Goal: Transaction & Acquisition: Purchase product/service

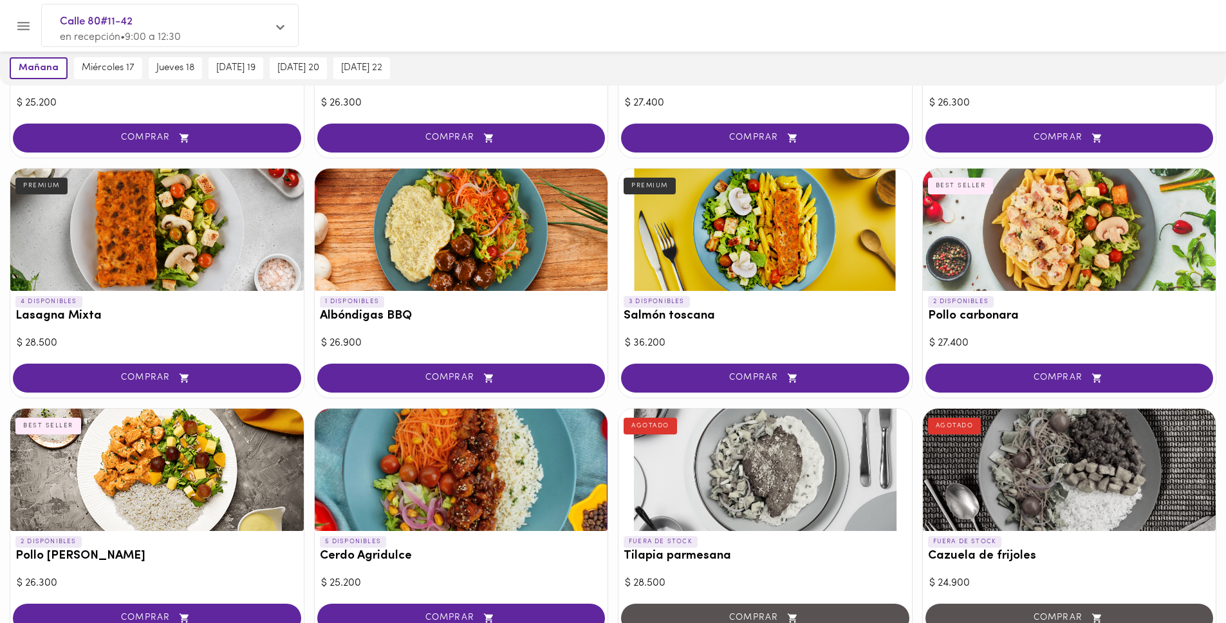
click at [1071, 371] on button "COMPRAR" at bounding box center [1069, 378] width 288 height 29
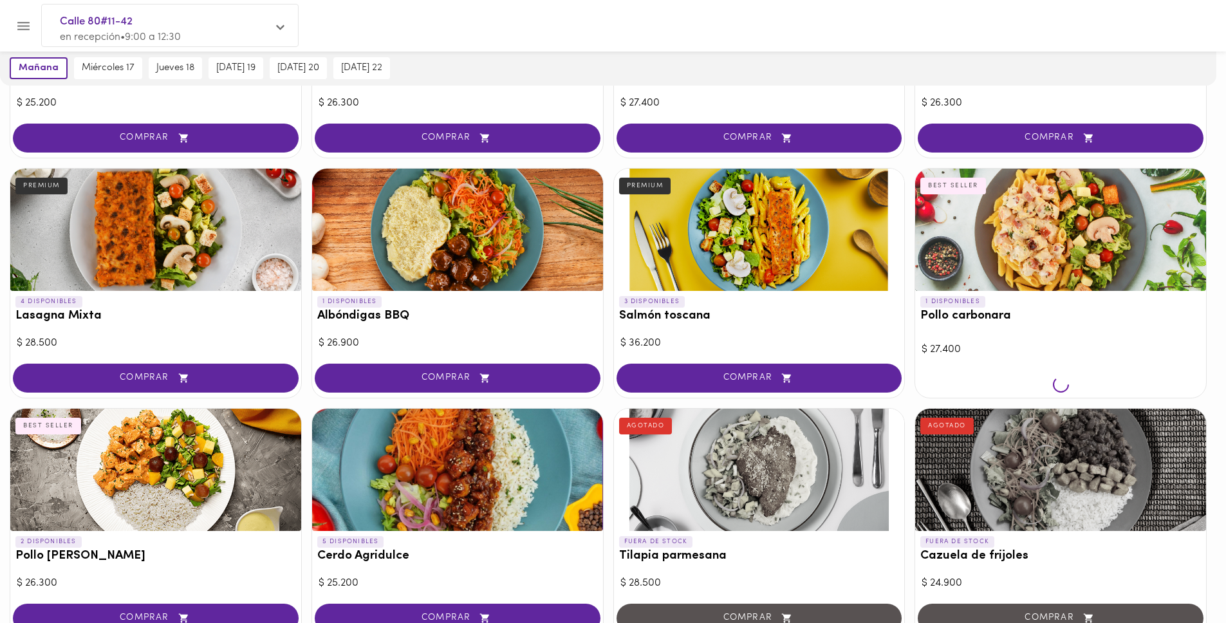
scroll to position [729, 0]
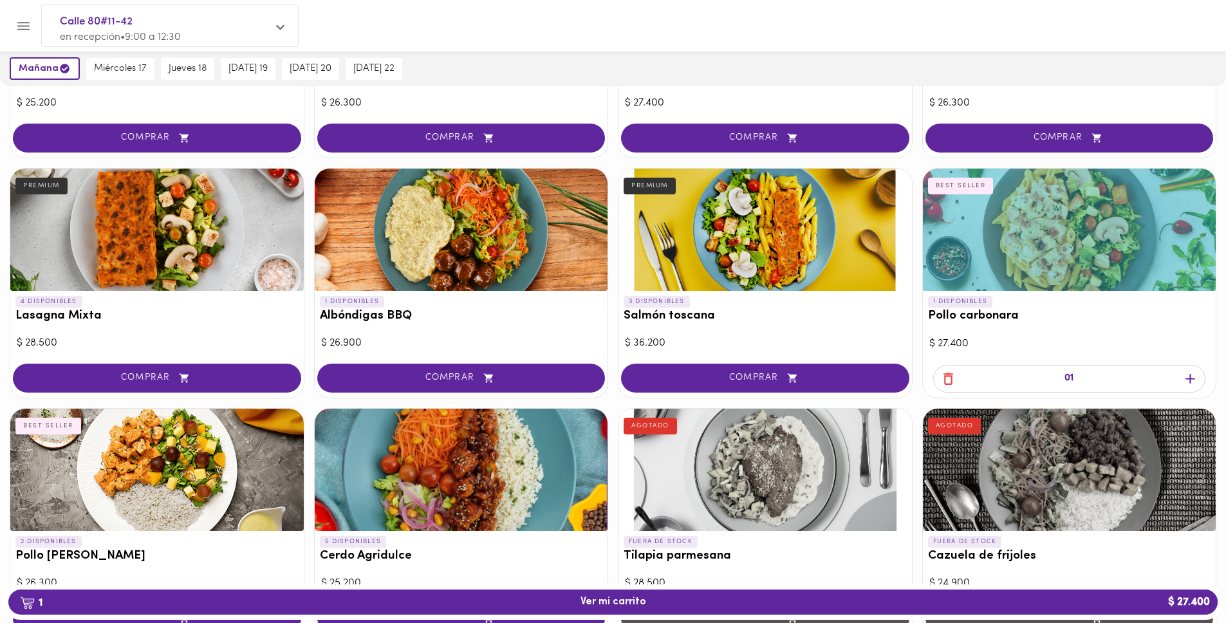
click at [964, 322] on h3 "Pollo carbonara" at bounding box center [1069, 317] width 283 height 14
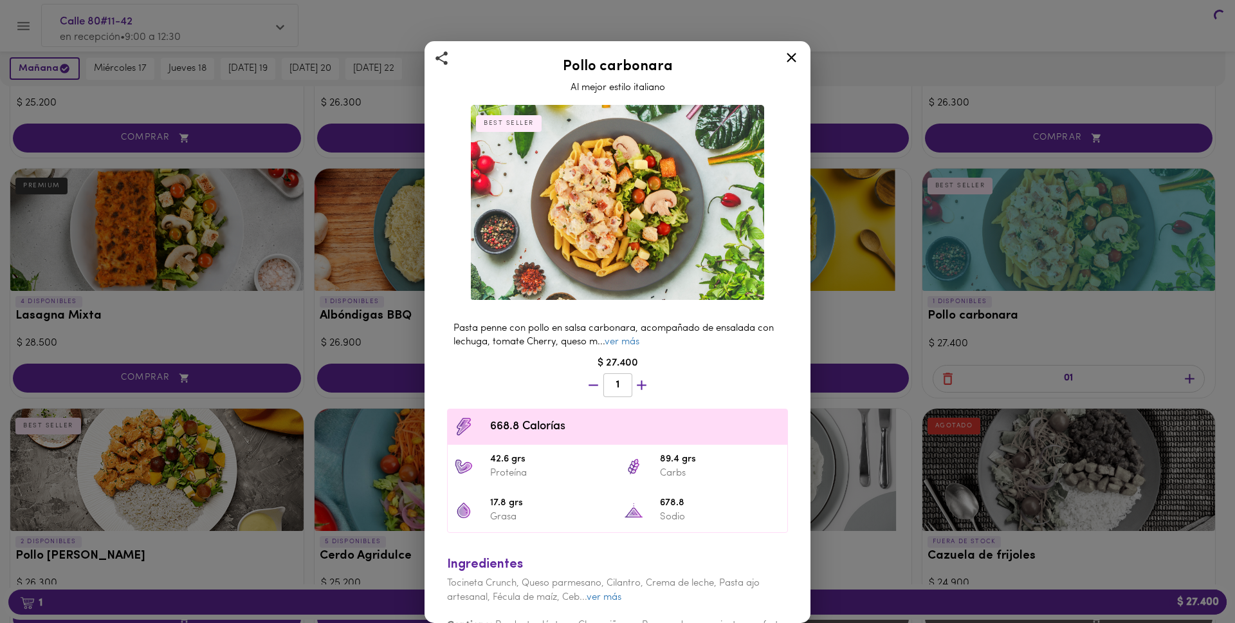
click at [974, 305] on div "Pollo carbonara Al mejor estilo italiano BEST SELLER Pasta penne con pollo en s…" at bounding box center [617, 311] width 1235 height 623
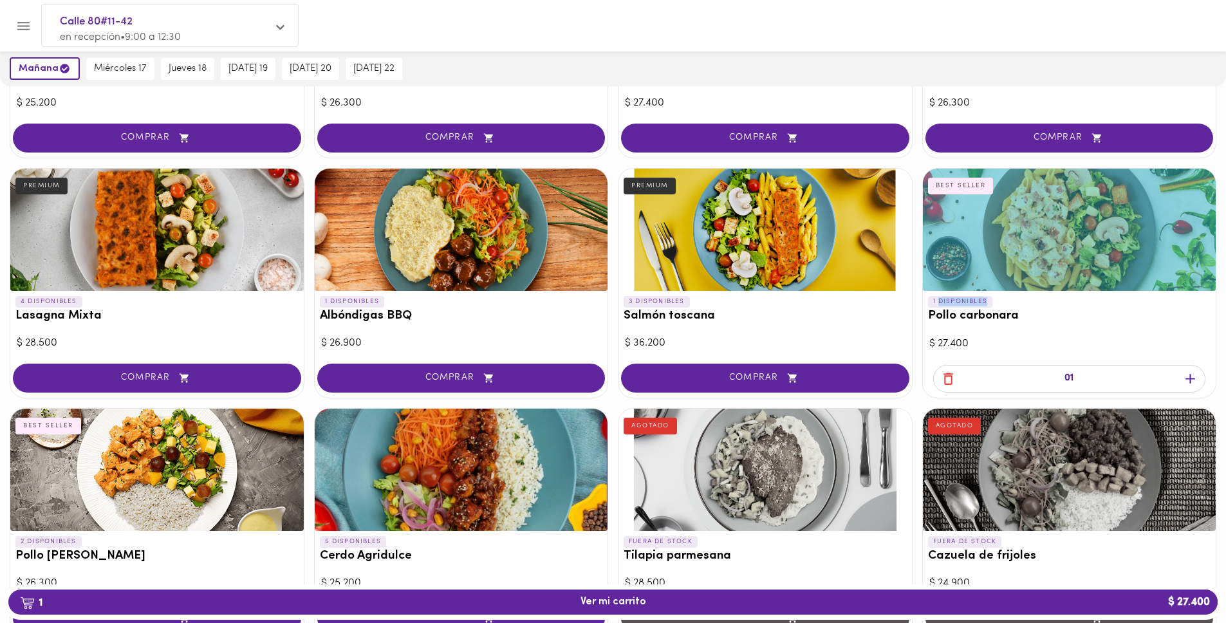
click at [974, 305] on p "1 DISPONIBLES" at bounding box center [960, 302] width 65 height 12
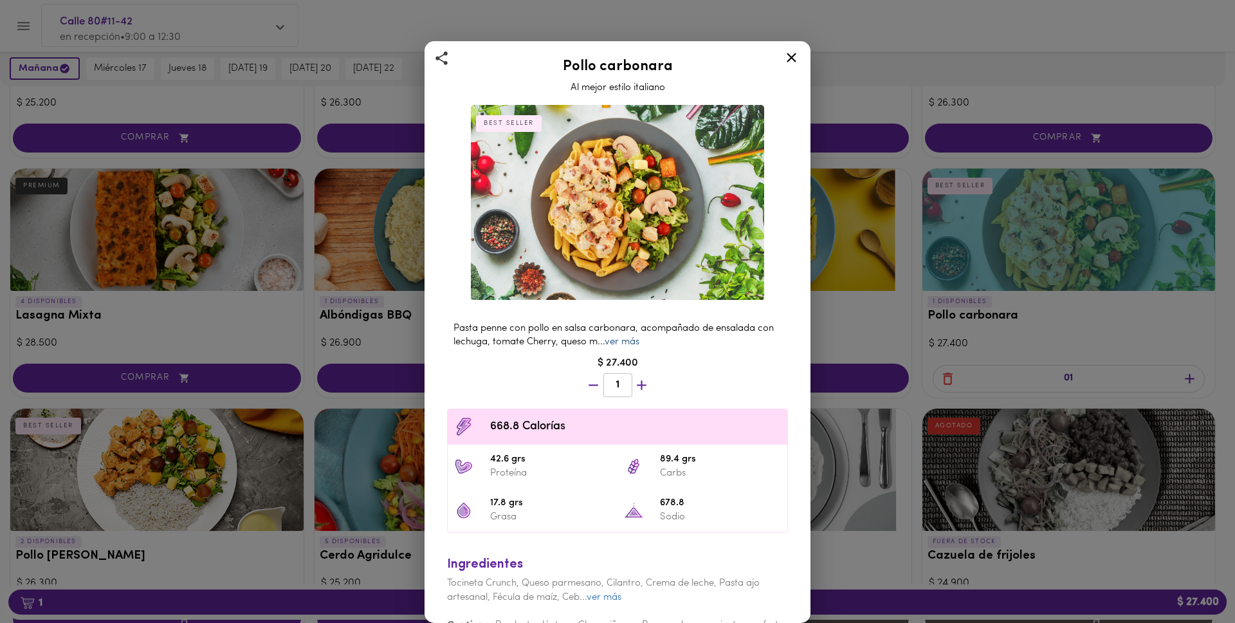
click at [640, 337] on link "ver más" at bounding box center [622, 342] width 35 height 10
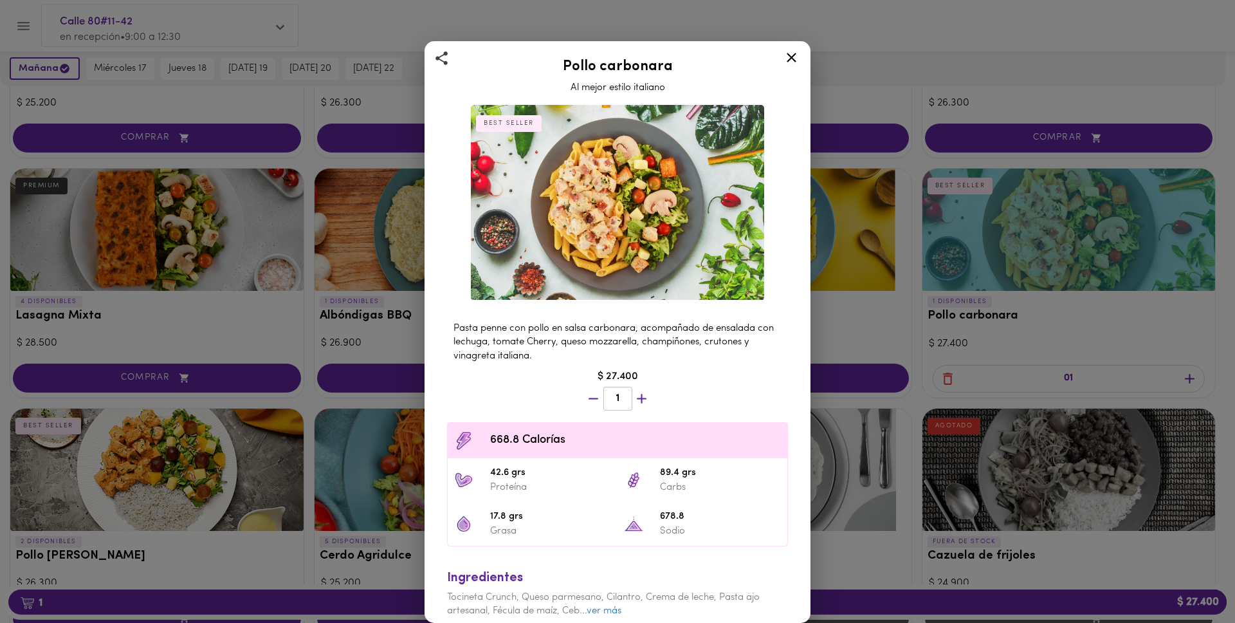
click at [873, 324] on div "Pollo carbonara Al mejor estilo italiano BEST SELLER Pasta penne con pollo en s…" at bounding box center [617, 311] width 1235 height 623
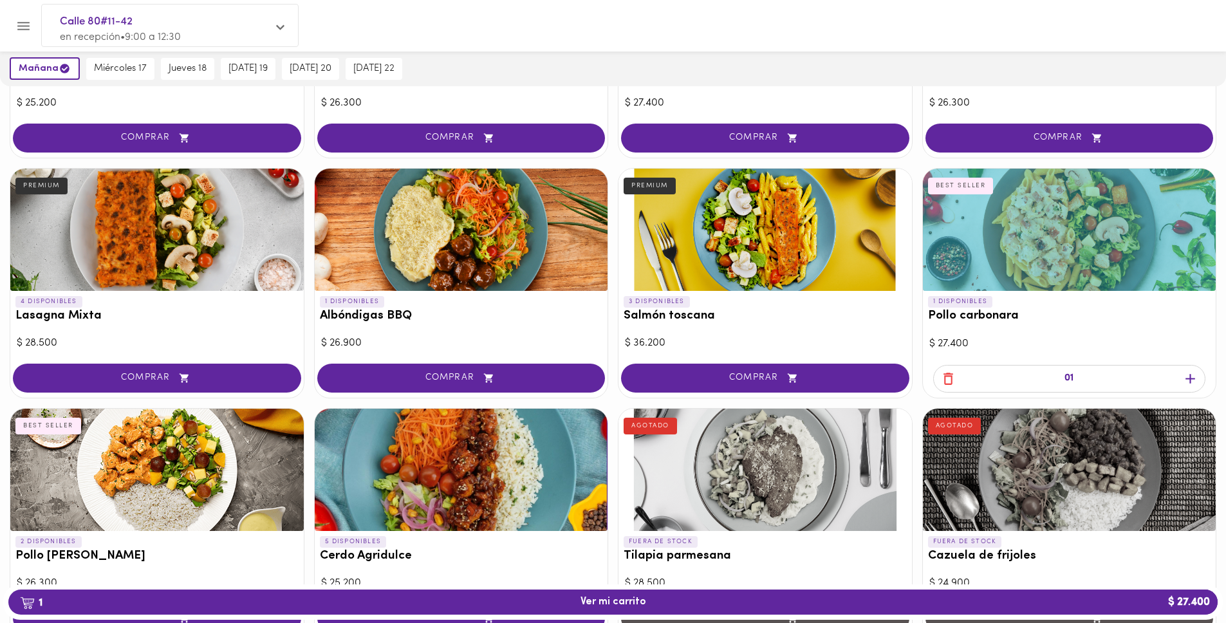
click at [944, 379] on icon "button" at bounding box center [948, 379] width 10 height 12
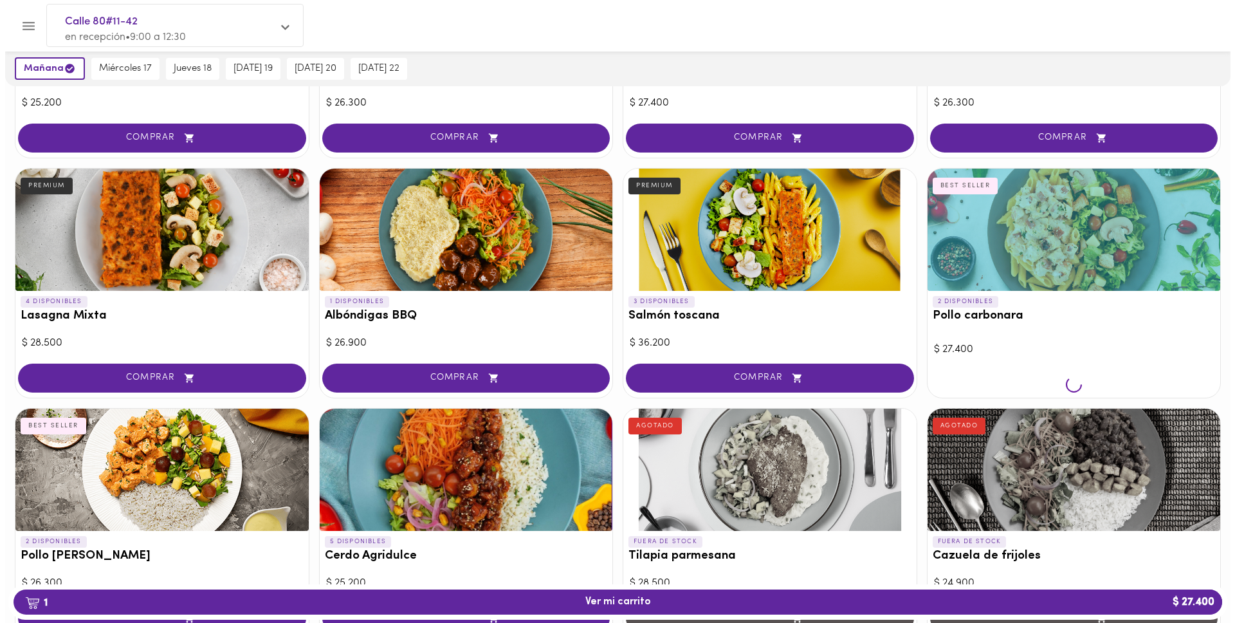
scroll to position [728, 0]
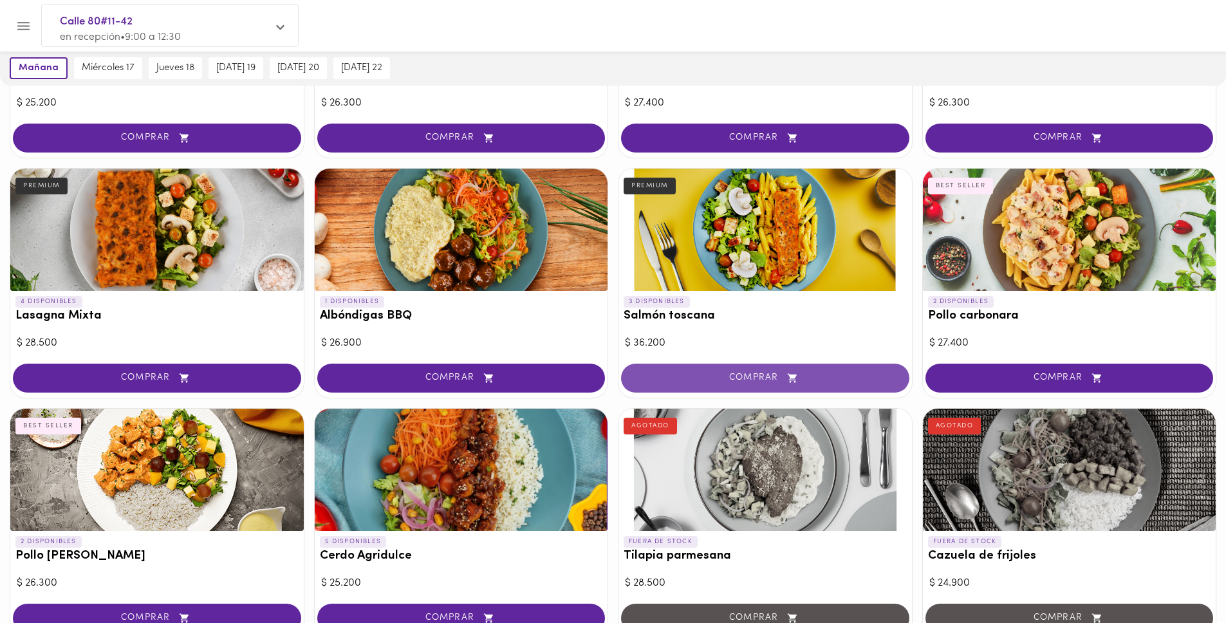
click at [894, 375] on button "COMPRAR" at bounding box center [765, 378] width 288 height 29
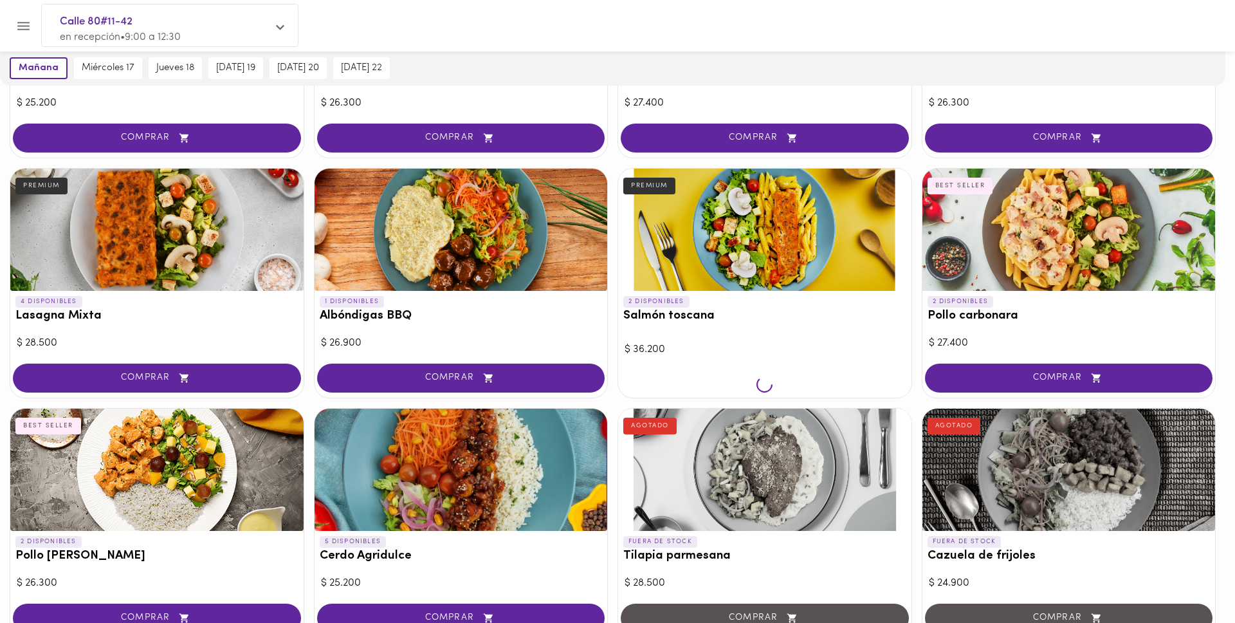
scroll to position [729, 0]
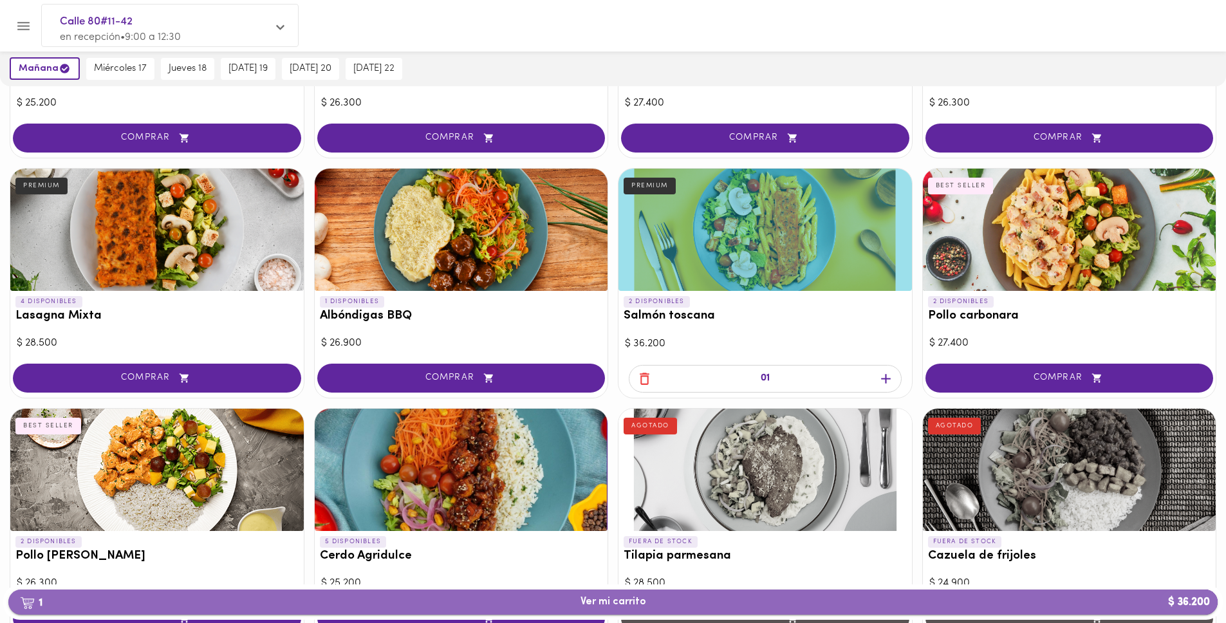
click at [694, 610] on button "1 Ver mi carrito $ 36.200" at bounding box center [612, 601] width 1209 height 25
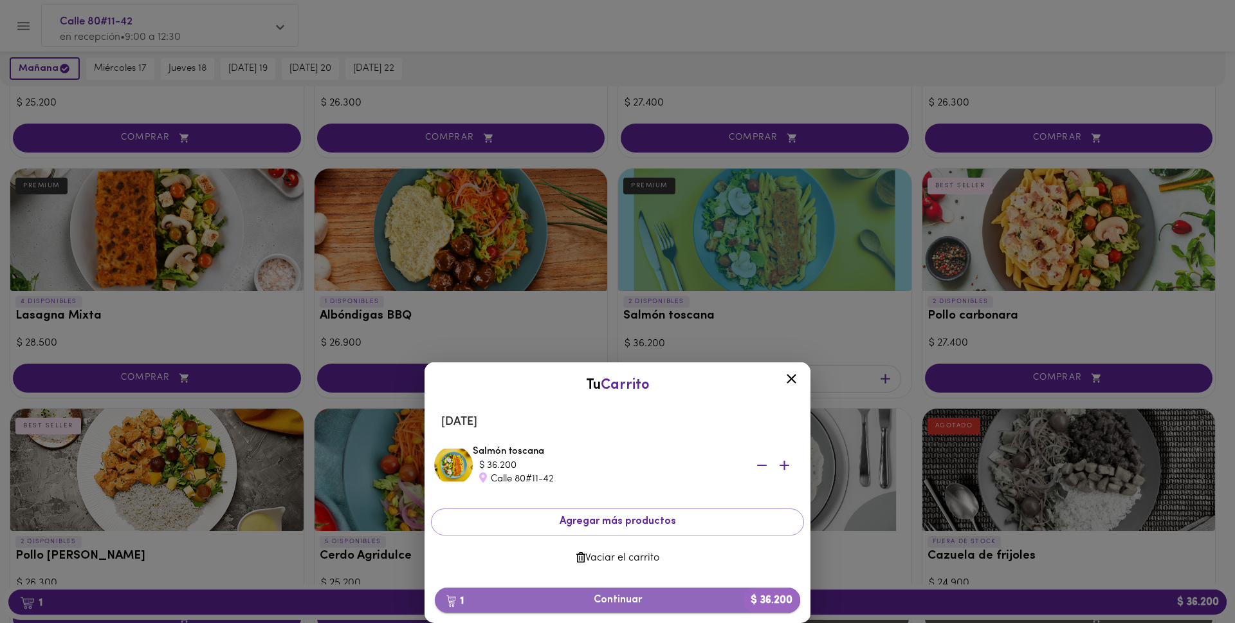
click at [671, 595] on span "1 Continuar $ 36.200" at bounding box center [617, 600] width 345 height 12
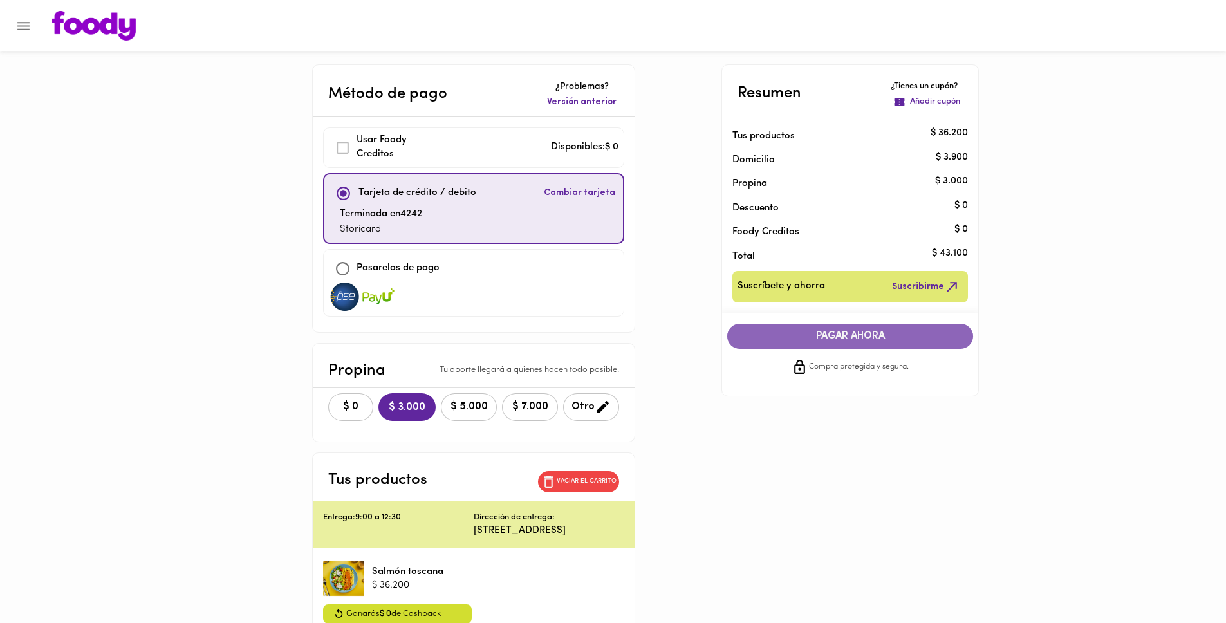
click at [928, 333] on span "PAGAR AHORA" at bounding box center [850, 336] width 220 height 12
